Goal: Information Seeking & Learning: Learn about a topic

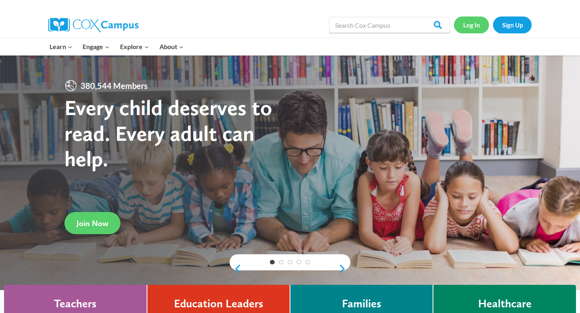
click at [477, 21] on link "Log In" at bounding box center [471, 25] width 35 height 17
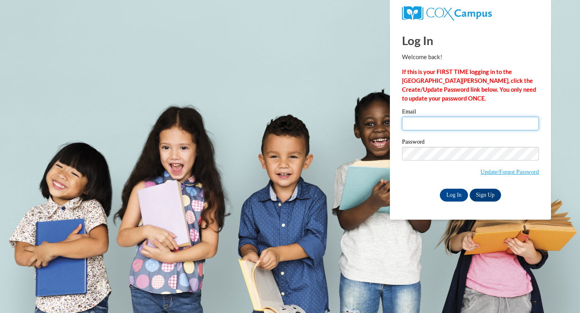
click at [431, 120] on input "Email" at bounding box center [470, 124] width 137 height 14
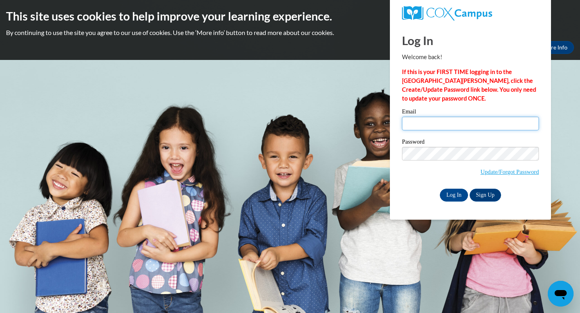
type input "[EMAIL_ADDRESS][DOMAIN_NAME]"
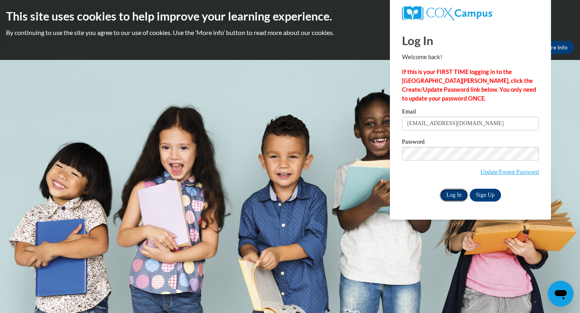
click at [464, 191] on input "Log In" at bounding box center [454, 195] width 28 height 13
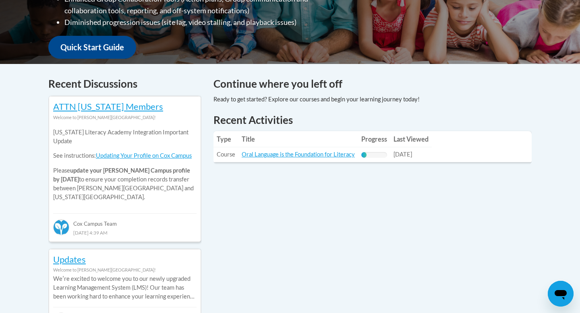
scroll to position [289, 0]
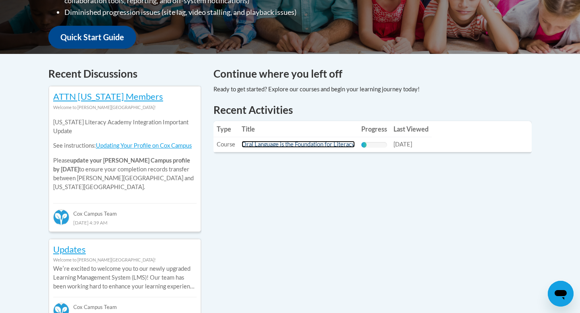
click at [334, 145] on link "Oral Language is the Foundation for Literacy" at bounding box center [298, 144] width 113 height 7
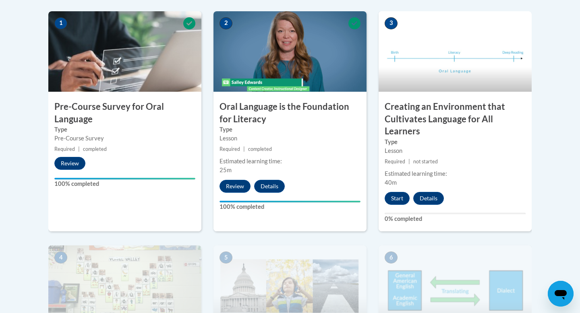
scroll to position [266, 0]
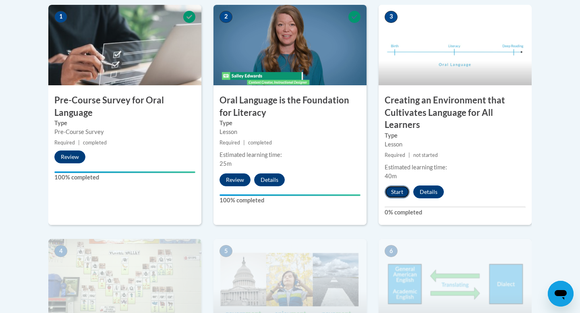
click at [396, 188] on button "Start" at bounding box center [396, 192] width 25 height 13
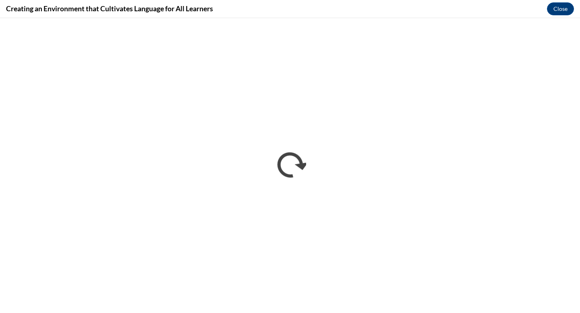
scroll to position [0, 0]
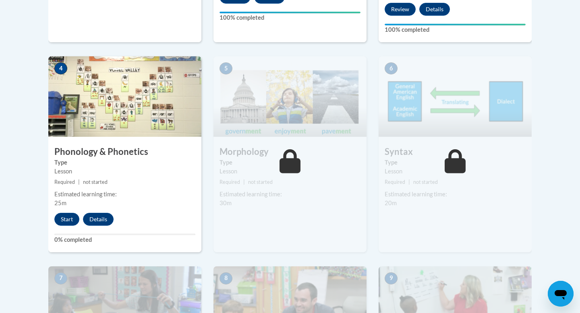
scroll to position [455, 0]
